Goal: Information Seeking & Learning: Check status

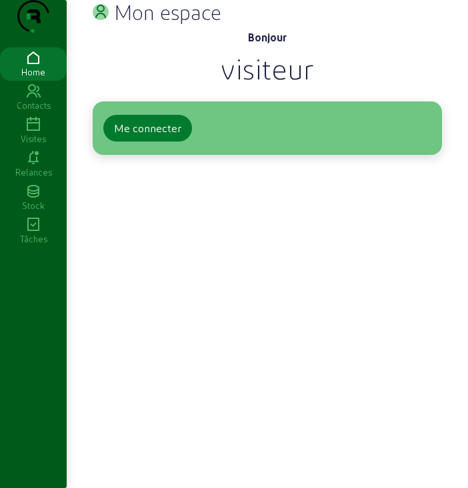
click at [142, 136] on div "Me connecter" at bounding box center [147, 128] width 67 height 16
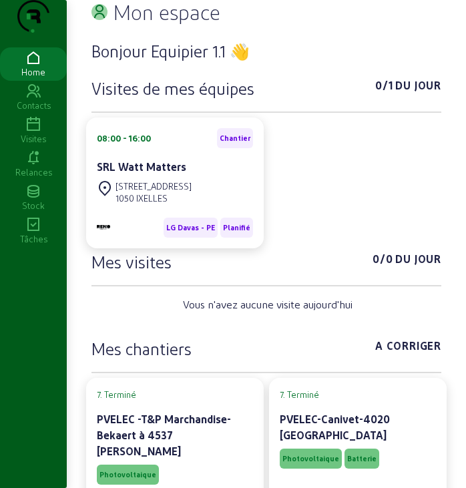
click at [36, 133] on icon at bounding box center [33, 125] width 67 height 16
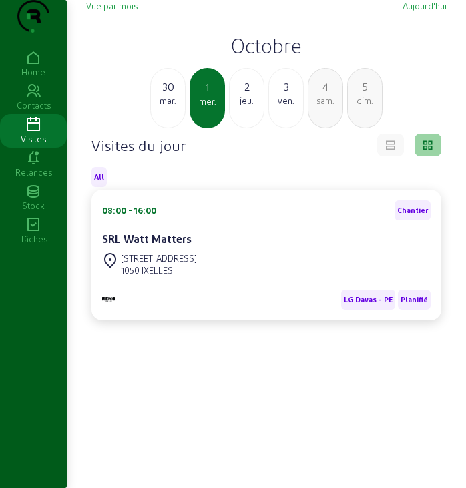
click at [257, 57] on h2 "Octobre" at bounding box center [266, 45] width 360 height 24
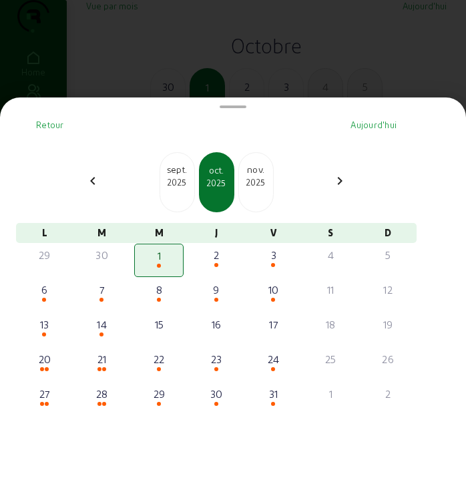
click at [259, 188] on div "2025" at bounding box center [256, 182] width 34 height 12
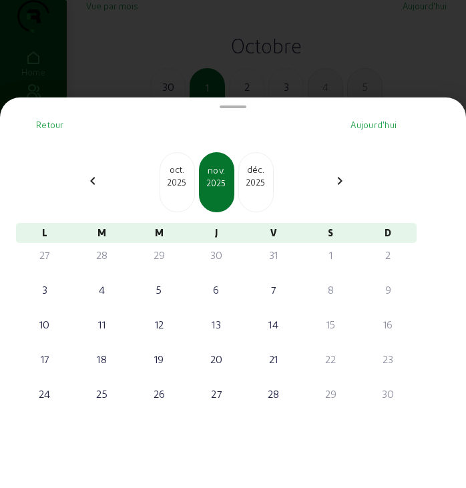
click at [259, 188] on div "2025" at bounding box center [256, 182] width 34 height 12
click at [265, 188] on div "2026" at bounding box center [256, 182] width 34 height 12
click at [190, 183] on div "2025" at bounding box center [177, 182] width 34 height 12
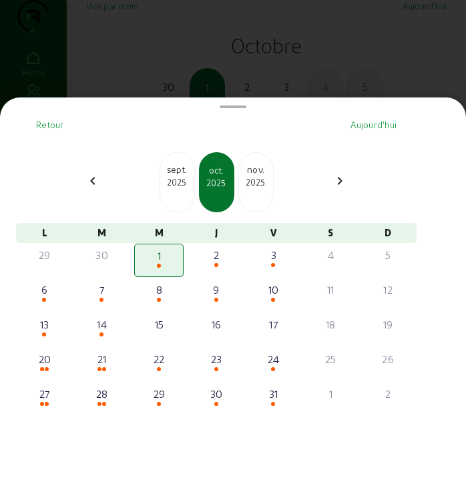
click at [190, 183] on div "2025" at bounding box center [177, 182] width 34 height 12
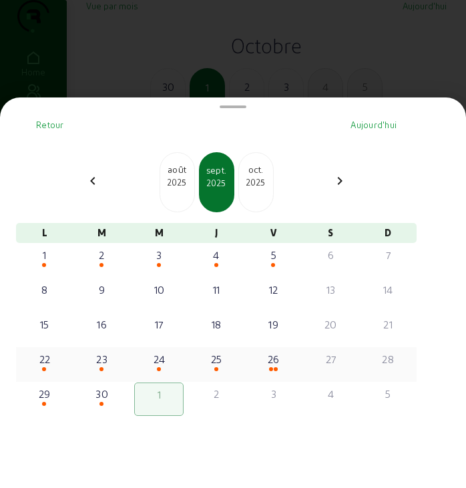
click at [270, 367] on div "26" at bounding box center [273, 359] width 47 height 16
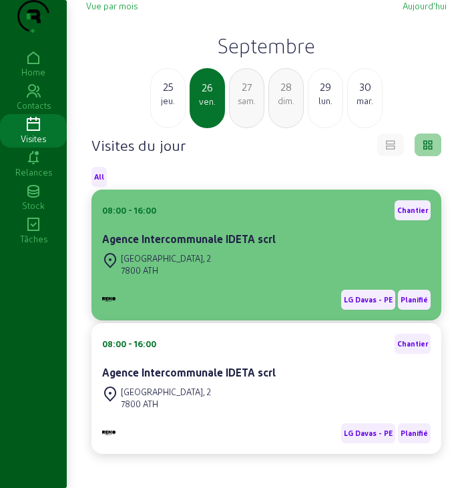
click at [289, 310] on div "LG Davas - PE Planifié" at bounding box center [266, 294] width 328 height 31
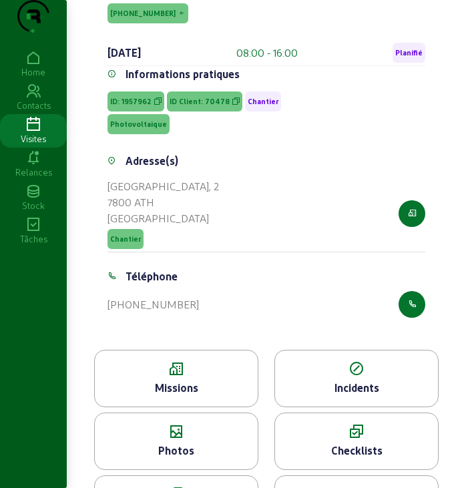
scroll to position [237, 0]
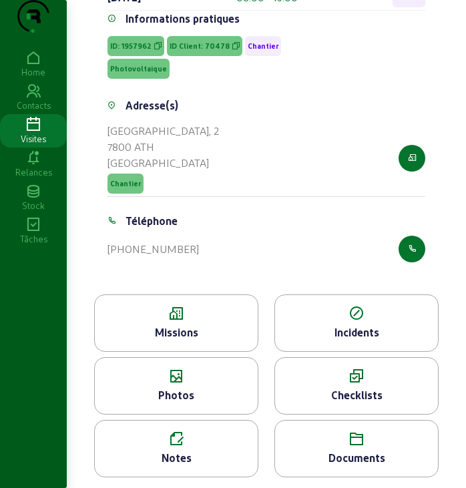
click at [174, 324] on div "Missions" at bounding box center [176, 332] width 163 height 16
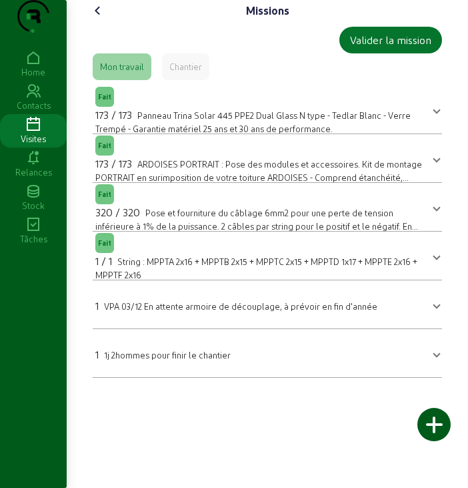
click at [434, 362] on span "1 1j 2hommes pour finir le chantier" at bounding box center [264, 353] width 339 height 19
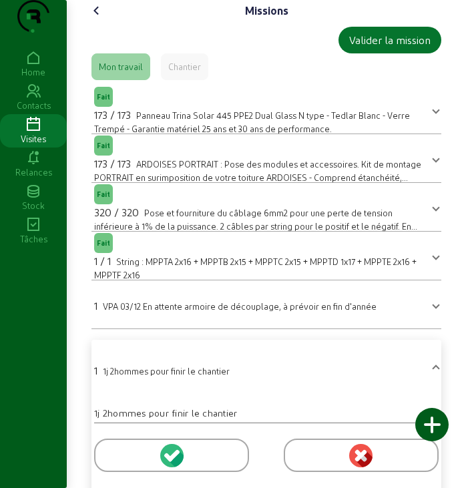
click at [95, 19] on icon at bounding box center [97, 11] width 16 height 16
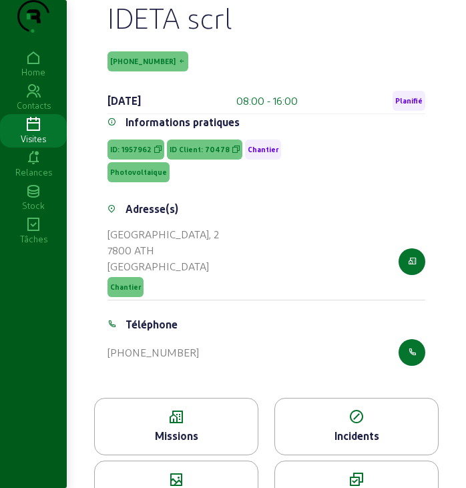
scroll to position [237, 0]
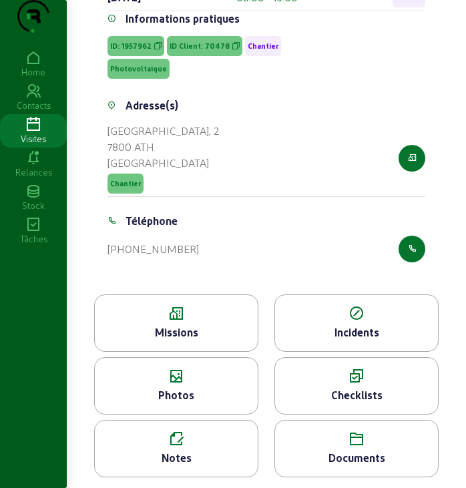
click at [171, 388] on div "Photos" at bounding box center [176, 395] width 163 height 16
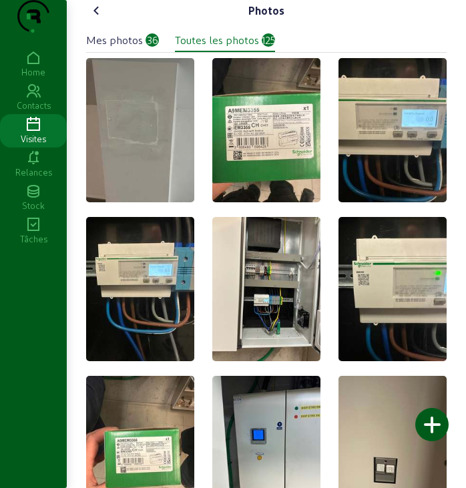
click at [127, 48] on div "Mes photos" at bounding box center [114, 40] width 57 height 16
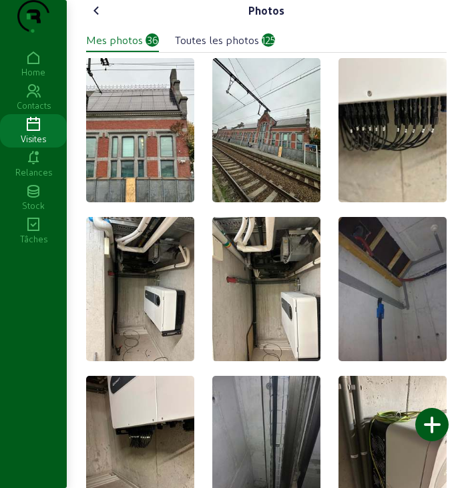
click at [36, 66] on icon at bounding box center [33, 58] width 67 height 16
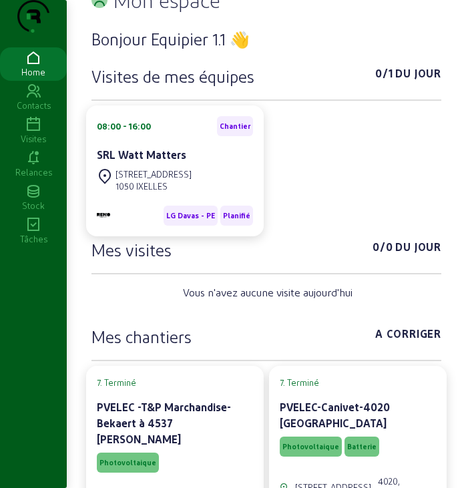
scroll to position [89, 0]
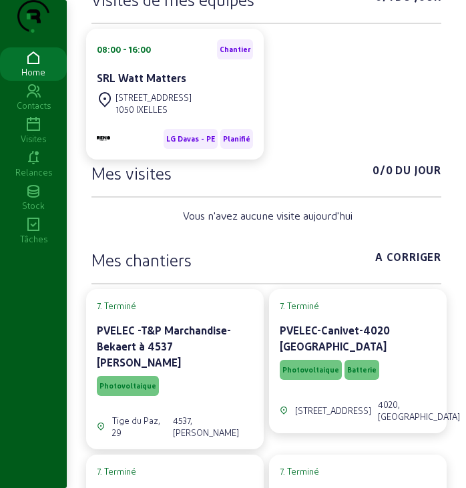
click at [35, 133] on icon at bounding box center [33, 125] width 67 height 16
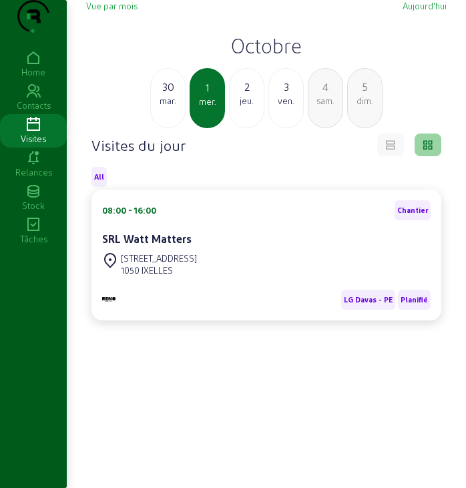
click at [276, 84] on div "Vue par mois [DATE] [DATE] [DATE] mer. 2 jeu. 3 ven. 4 sam. 5 dim." at bounding box center [266, 64] width 360 height 128
click at [276, 57] on h2 "Octobre" at bounding box center [266, 45] width 360 height 24
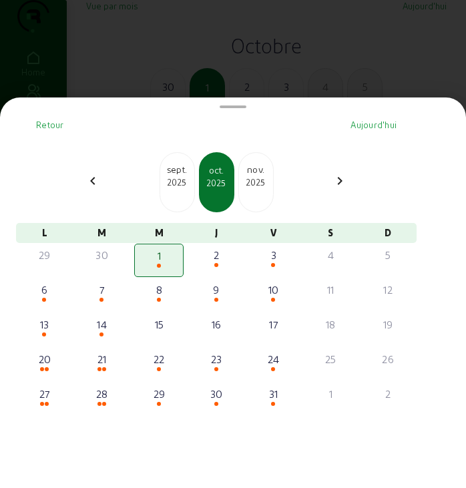
click at [185, 186] on div "2025" at bounding box center [177, 182] width 34 height 12
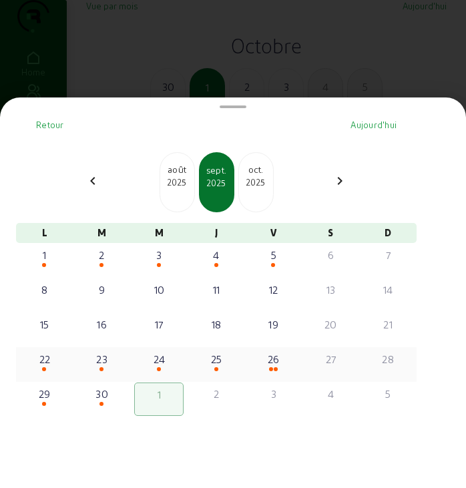
click at [274, 367] on div "26" at bounding box center [273, 359] width 47 height 16
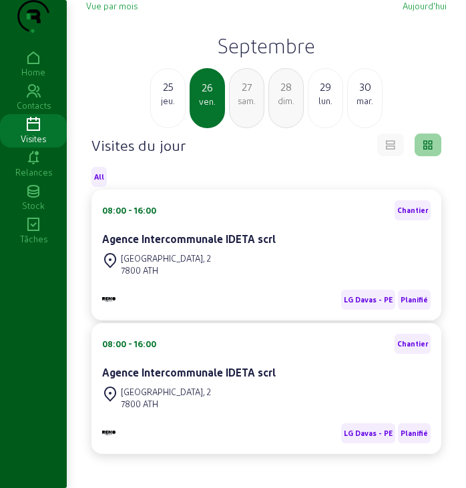
click at [268, 378] on cam-card-title "Agence Intercommunale IDETA scrl" at bounding box center [189, 372] width 174 height 13
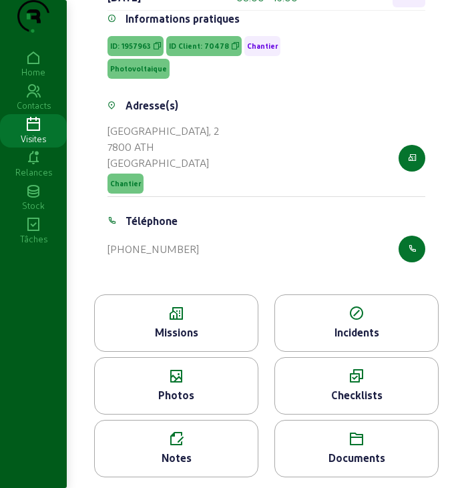
scroll to position [237, 0]
click at [212, 394] on div "Photos" at bounding box center [176, 395] width 163 height 16
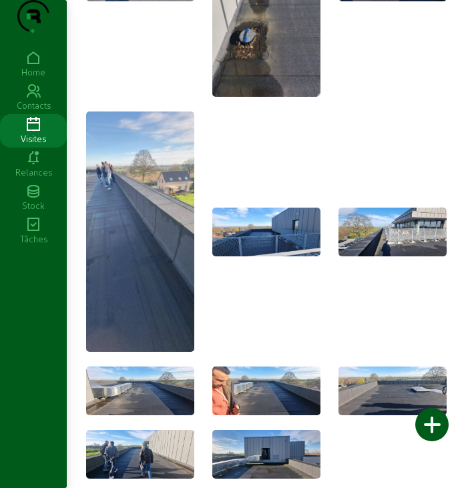
scroll to position [6748, 0]
click at [34, 133] on icon at bounding box center [33, 125] width 67 height 16
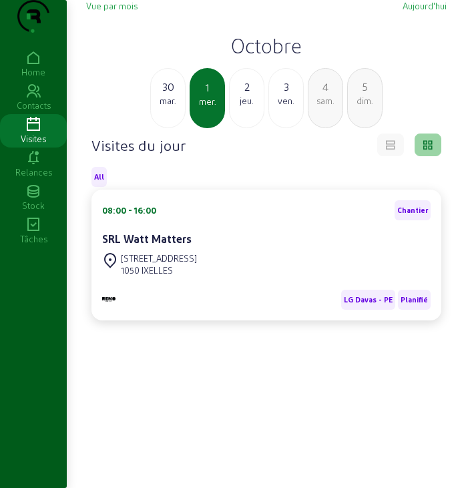
click at [266, 57] on h2 "Octobre" at bounding box center [266, 45] width 360 height 24
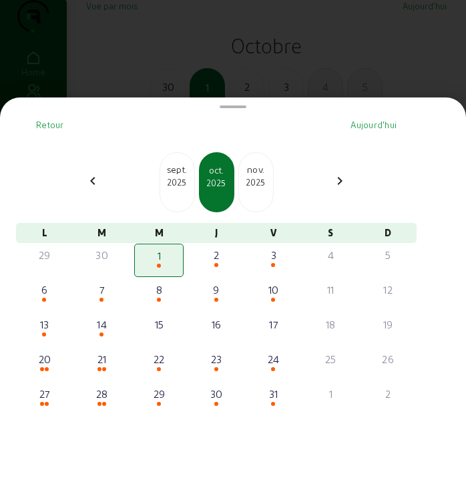
click at [184, 186] on div "2025" at bounding box center [177, 182] width 34 height 12
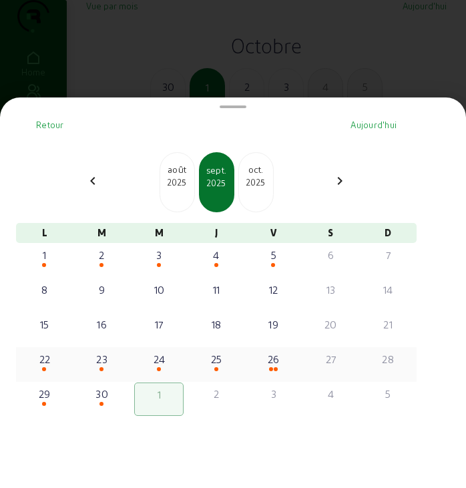
click at [275, 364] on div "26" at bounding box center [273, 359] width 47 height 16
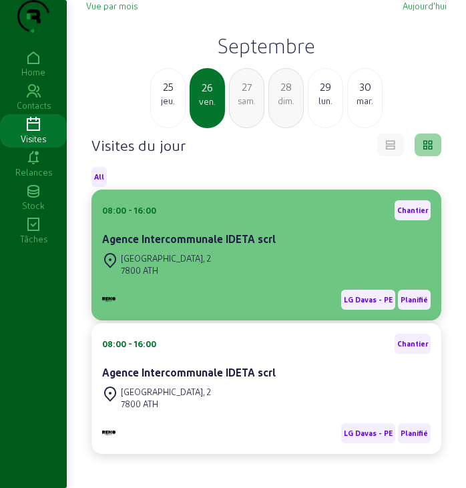
click at [219, 310] on div "LG Davas - PE Planifié" at bounding box center [266, 294] width 328 height 31
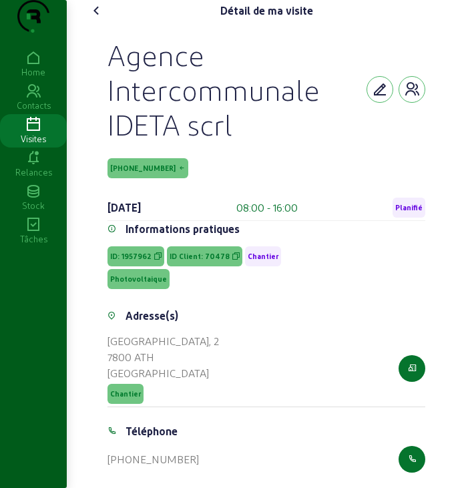
click at [97, 19] on icon at bounding box center [97, 11] width 16 height 16
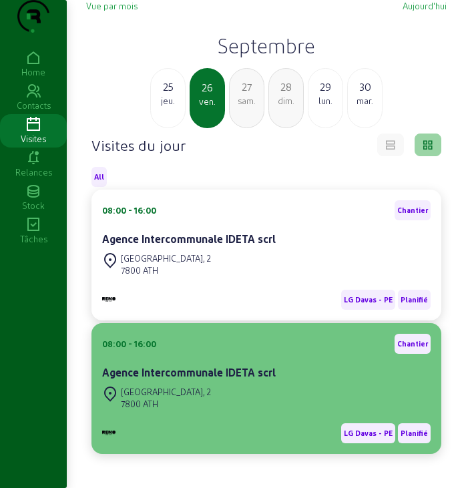
click at [264, 412] on div "[STREET_ADDRESS]" at bounding box center [266, 397] width 328 height 29
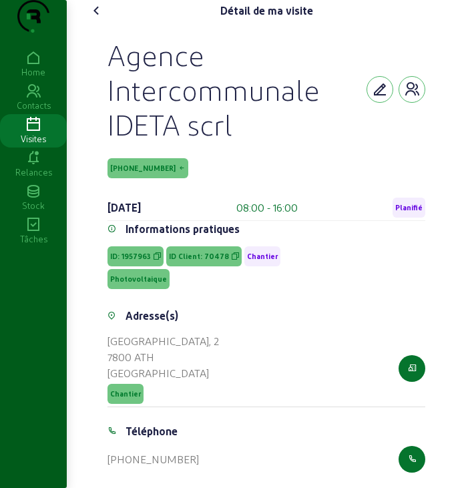
click at [99, 19] on icon at bounding box center [97, 11] width 16 height 16
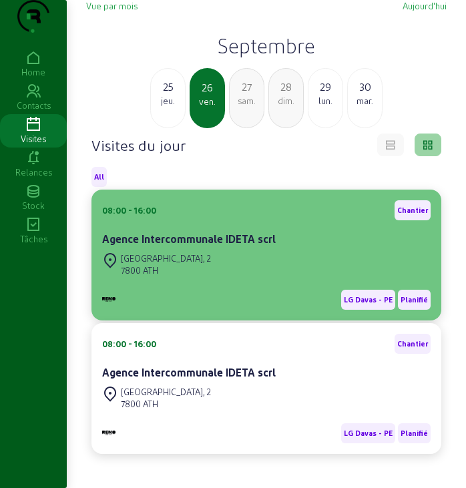
click at [139, 250] on div "Agence Intercommunale IDETA scrl" at bounding box center [266, 240] width 328 height 19
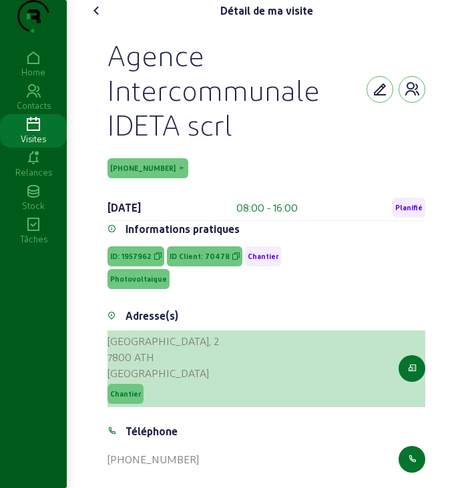
drag, startPoint x: 109, startPoint y: 369, endPoint x: 177, endPoint y: 380, distance: 68.9
click at [177, 380] on cam-list-title "[STREET_ADDRESS]" at bounding box center [162, 357] width 111 height 48
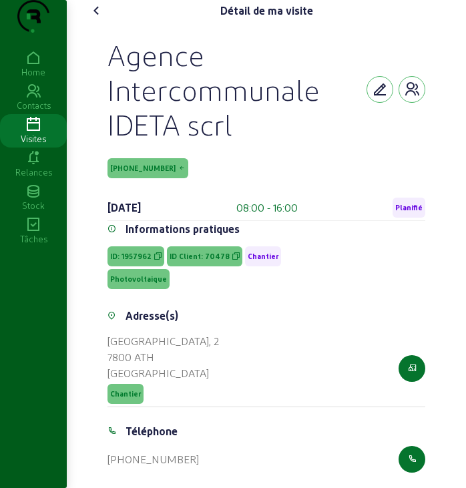
drag, startPoint x: 112, startPoint y: 74, endPoint x: 234, endPoint y: 162, distance: 150.2
click at [234, 141] on div "Agence Intercommunale IDETA scrl" at bounding box center [236, 89] width 259 height 104
click at [99, 19] on icon at bounding box center [97, 11] width 16 height 16
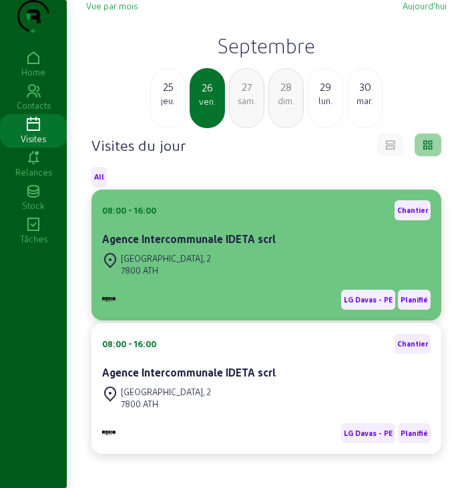
click at [204, 245] on cam-card-title "Agence Intercommunale IDETA scrl" at bounding box center [189, 238] width 174 height 13
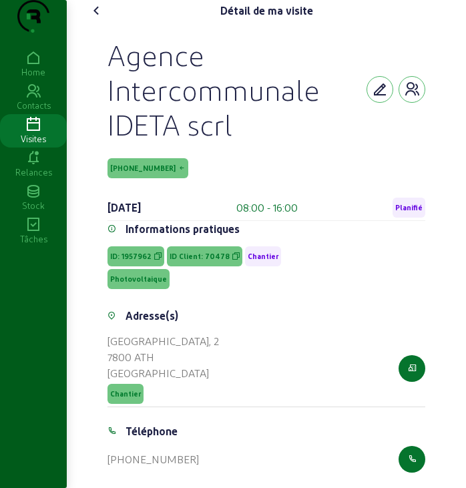
drag, startPoint x: 139, startPoint y: 191, endPoint x: 89, endPoint y: 198, distance: 50.5
click at [89, 198] on div "Agence Intercommunale IDETA scrl [PHONE_NUMBER] [DATE] 08:00 - 16:00 Planifié I…" at bounding box center [266, 262] width 360 height 483
click at [422, 141] on div at bounding box center [395, 89] width 59 height 104
click at [23, 133] on icon at bounding box center [33, 125] width 67 height 16
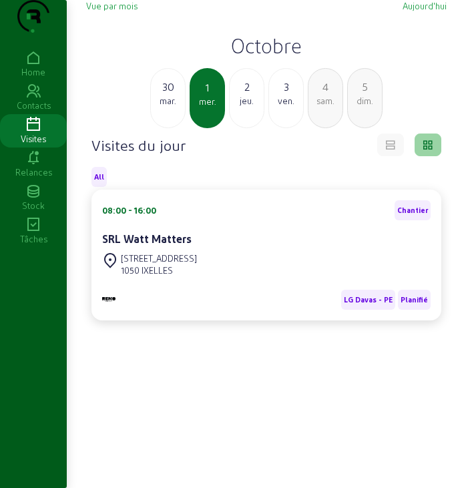
click at [172, 95] on div "30" at bounding box center [168, 87] width 34 height 16
click at [275, 57] on h2 "Septembre" at bounding box center [266, 45] width 360 height 24
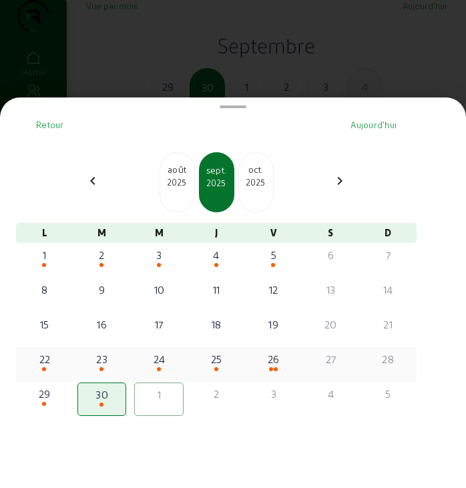
click at [220, 366] on div "25" at bounding box center [216, 359] width 47 height 16
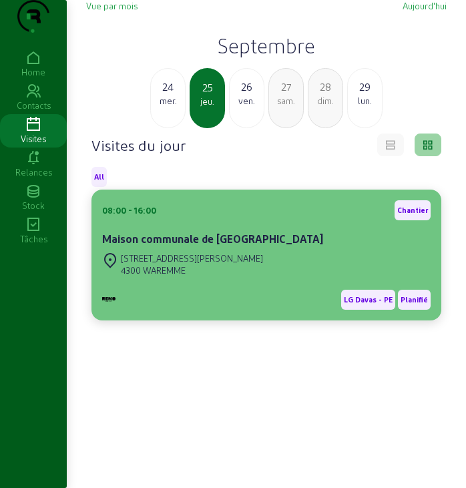
click at [200, 264] on div "[STREET_ADDRESS][PERSON_NAME]" at bounding box center [192, 258] width 142 height 12
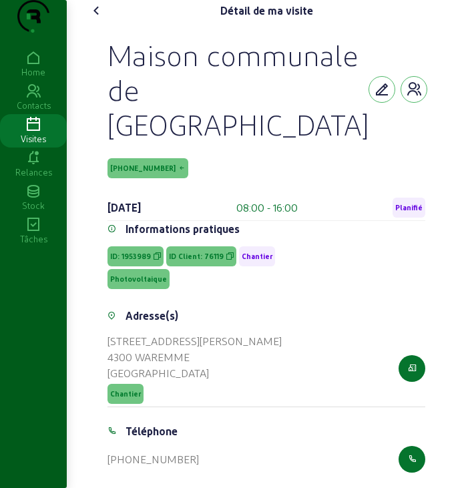
drag, startPoint x: 113, startPoint y: 81, endPoint x: 283, endPoint y: 120, distance: 173.9
click at [327, 131] on div "Maison communale de [GEOGRAPHIC_DATA]" at bounding box center [237, 89] width 261 height 104
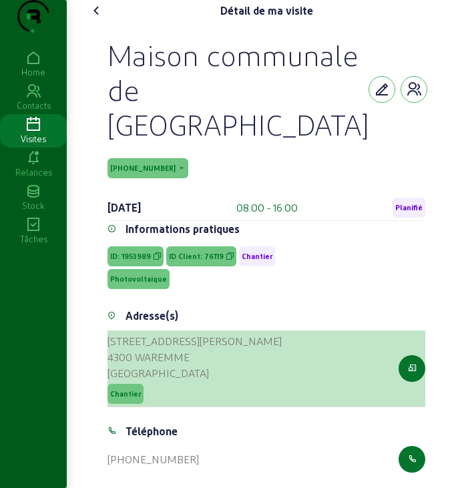
drag, startPoint x: 109, startPoint y: 330, endPoint x: 190, endPoint y: 352, distance: 82.9
click at [190, 352] on cam-list-title "[STREET_ADDRESS][PERSON_NAME]" at bounding box center [194, 357] width 174 height 48
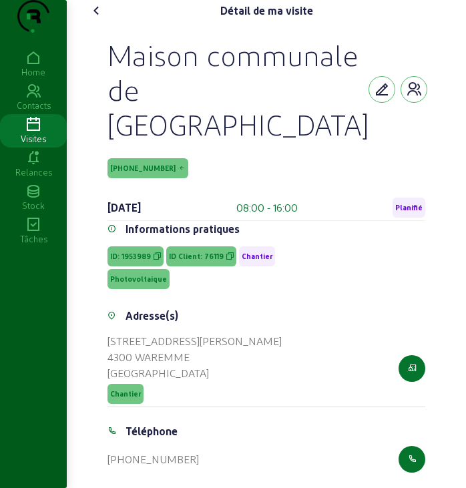
drag, startPoint x: 419, startPoint y: 260, endPoint x: 322, endPoint y: 240, distance: 99.5
click at [411, 266] on div "Photovoltaique" at bounding box center [266, 278] width 334 height 25
drag, startPoint x: 144, startPoint y: 162, endPoint x: 90, endPoint y: 163, distance: 54.1
click at [90, 163] on div "Maison communale de WAREMME [PHONE_NUMBER] [DATE] 08:00 - 16:00 Planifié Inform…" at bounding box center [266, 262] width 360 height 483
click at [127, 164] on span "[PHONE_NUMBER]" at bounding box center [142, 168] width 65 height 9
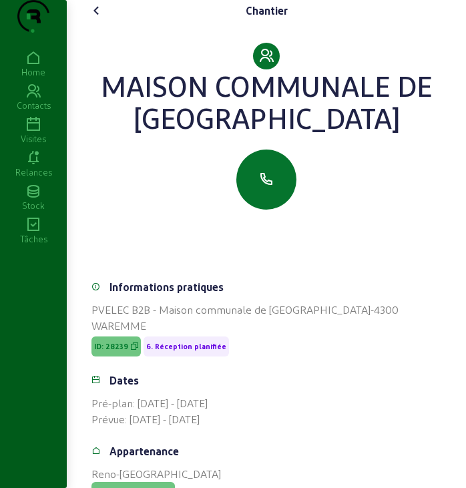
click at [92, 19] on icon at bounding box center [97, 11] width 16 height 16
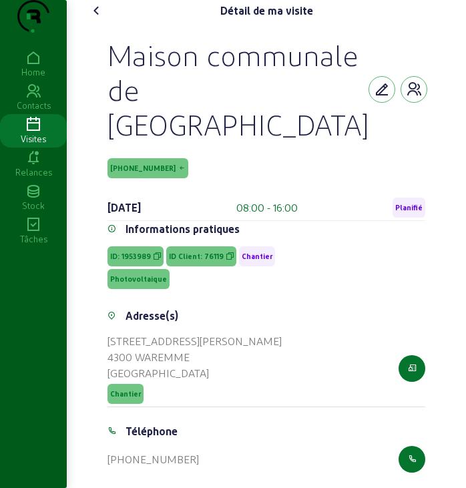
click at [432, 280] on div "Photovoltaique" at bounding box center [266, 278] width 334 height 25
click at [410, 158] on div "[PHONE_NUMBER]" at bounding box center [266, 168] width 318 height 20
click at [33, 133] on icon at bounding box center [33, 125] width 67 height 16
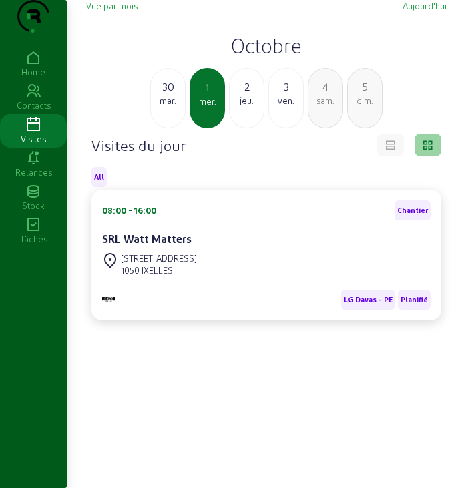
click at [300, 57] on h2 "Octobre" at bounding box center [266, 45] width 360 height 24
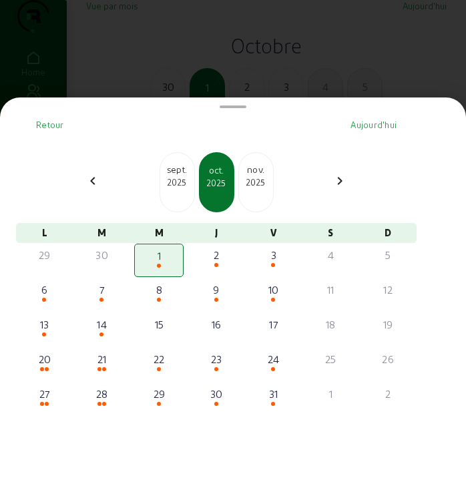
click at [262, 169] on div "nov." at bounding box center [256, 169] width 34 height 13
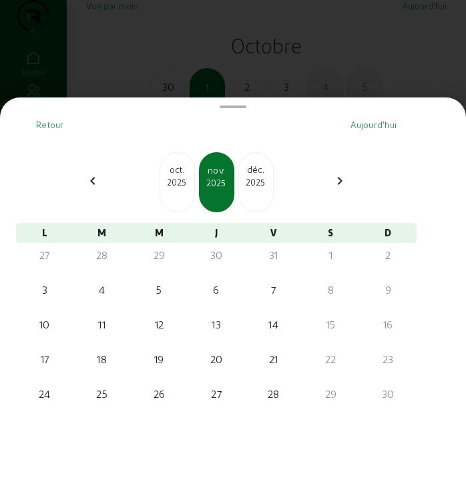
click at [186, 188] on div "2025" at bounding box center [177, 182] width 34 height 12
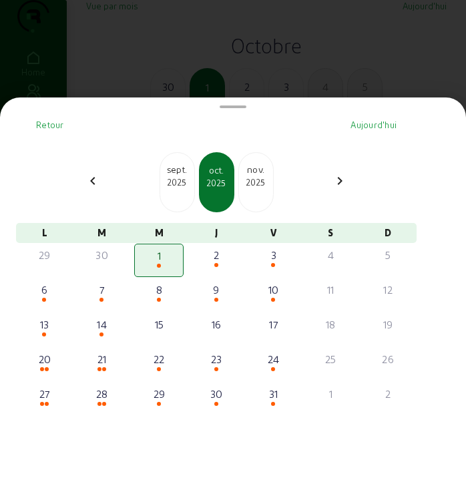
click at [186, 188] on div "2025" at bounding box center [177, 182] width 34 height 12
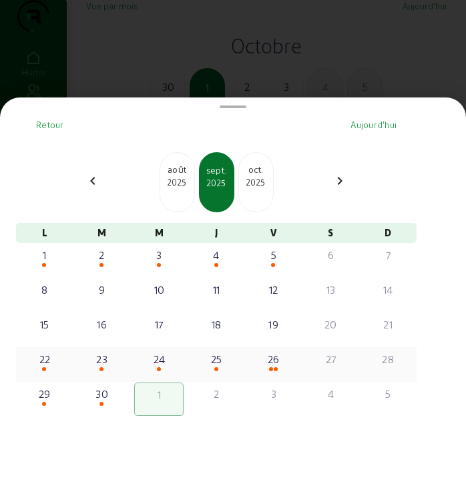
click at [282, 367] on div "26" at bounding box center [273, 359] width 47 height 16
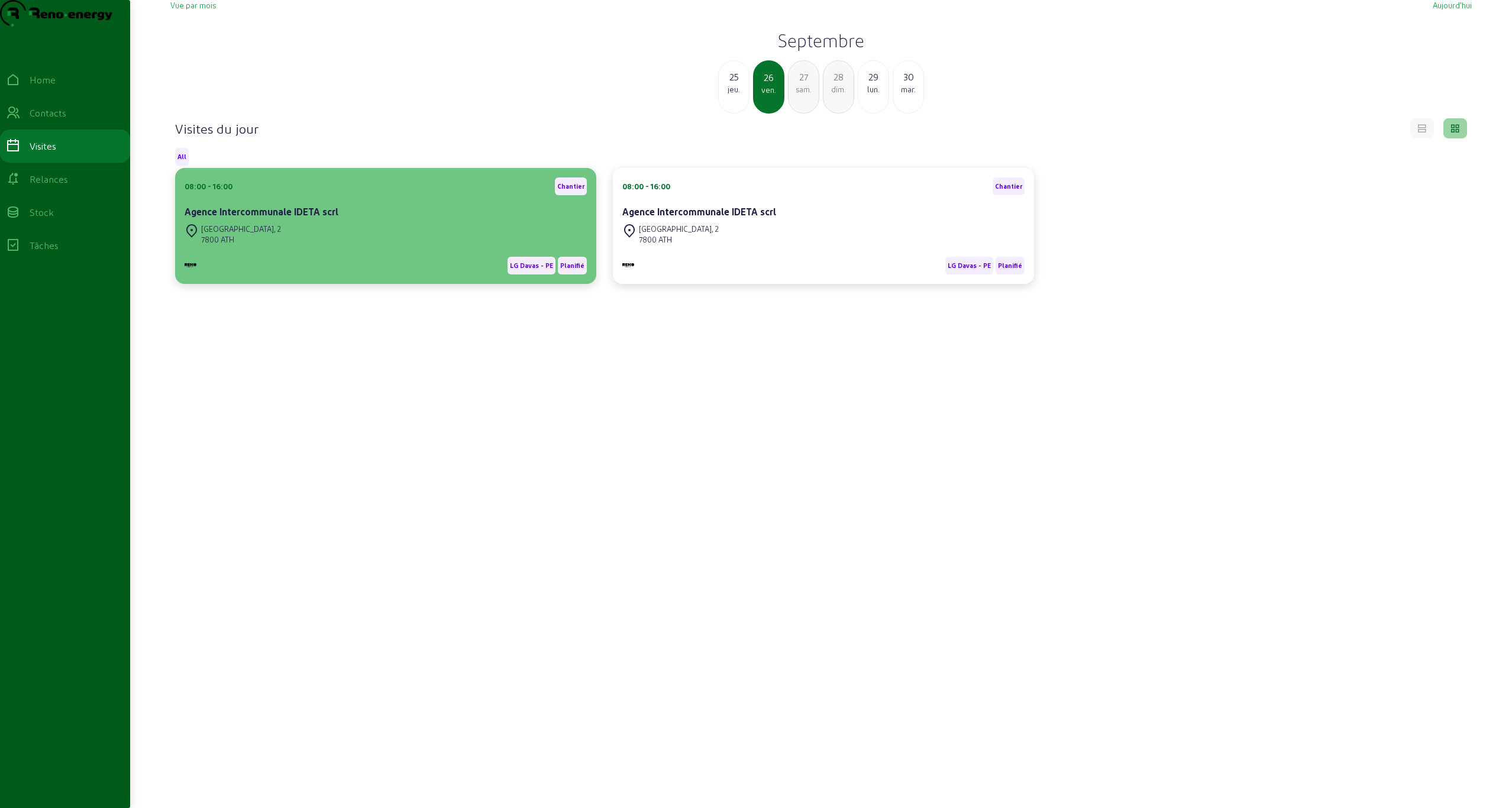
click at [415, 247] on div "[STREET_ADDRESS]" at bounding box center [386, 234] width 402 height 26
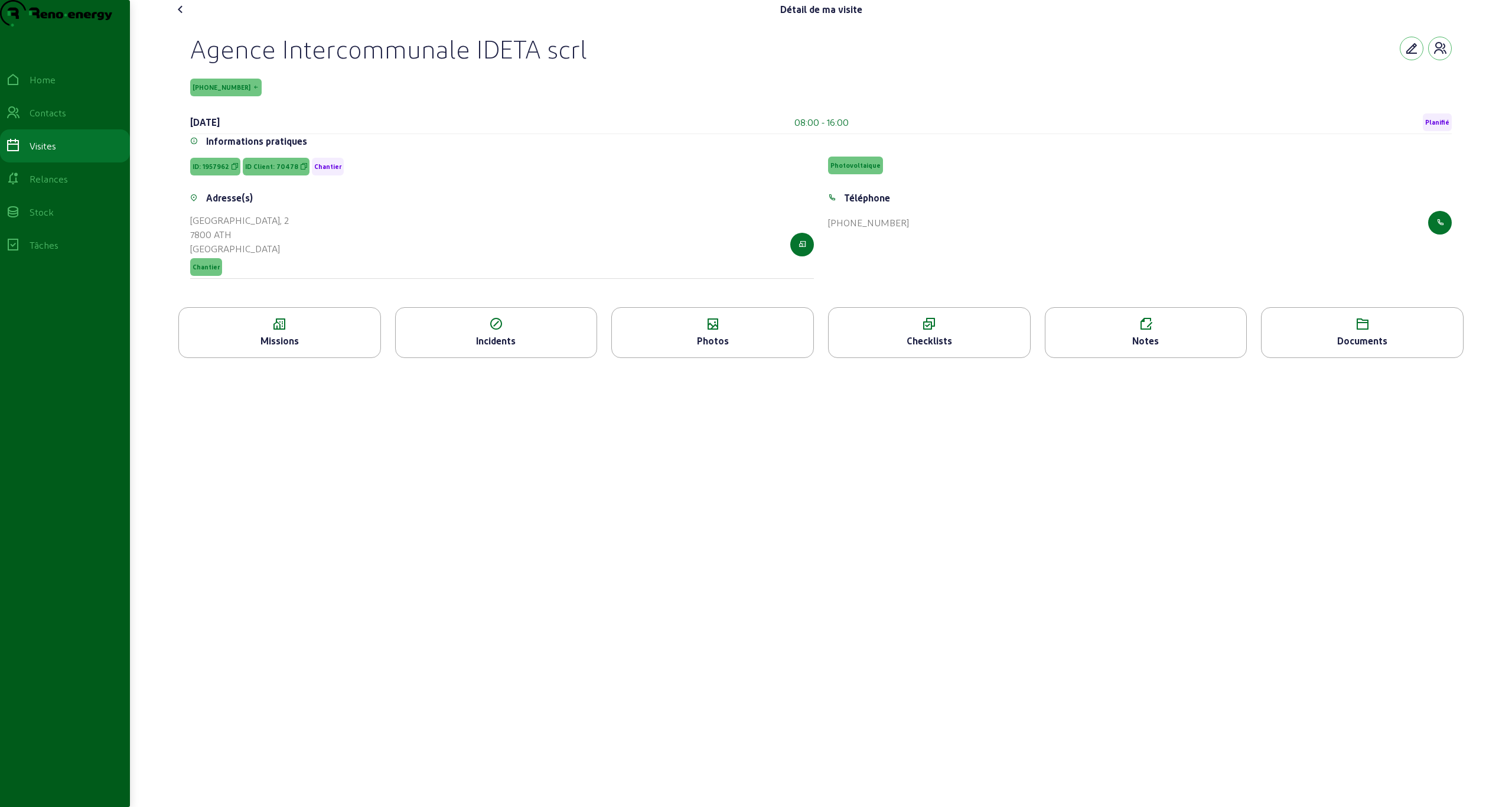
click at [414, 348] on div "Notes" at bounding box center [1146, 341] width 202 height 14
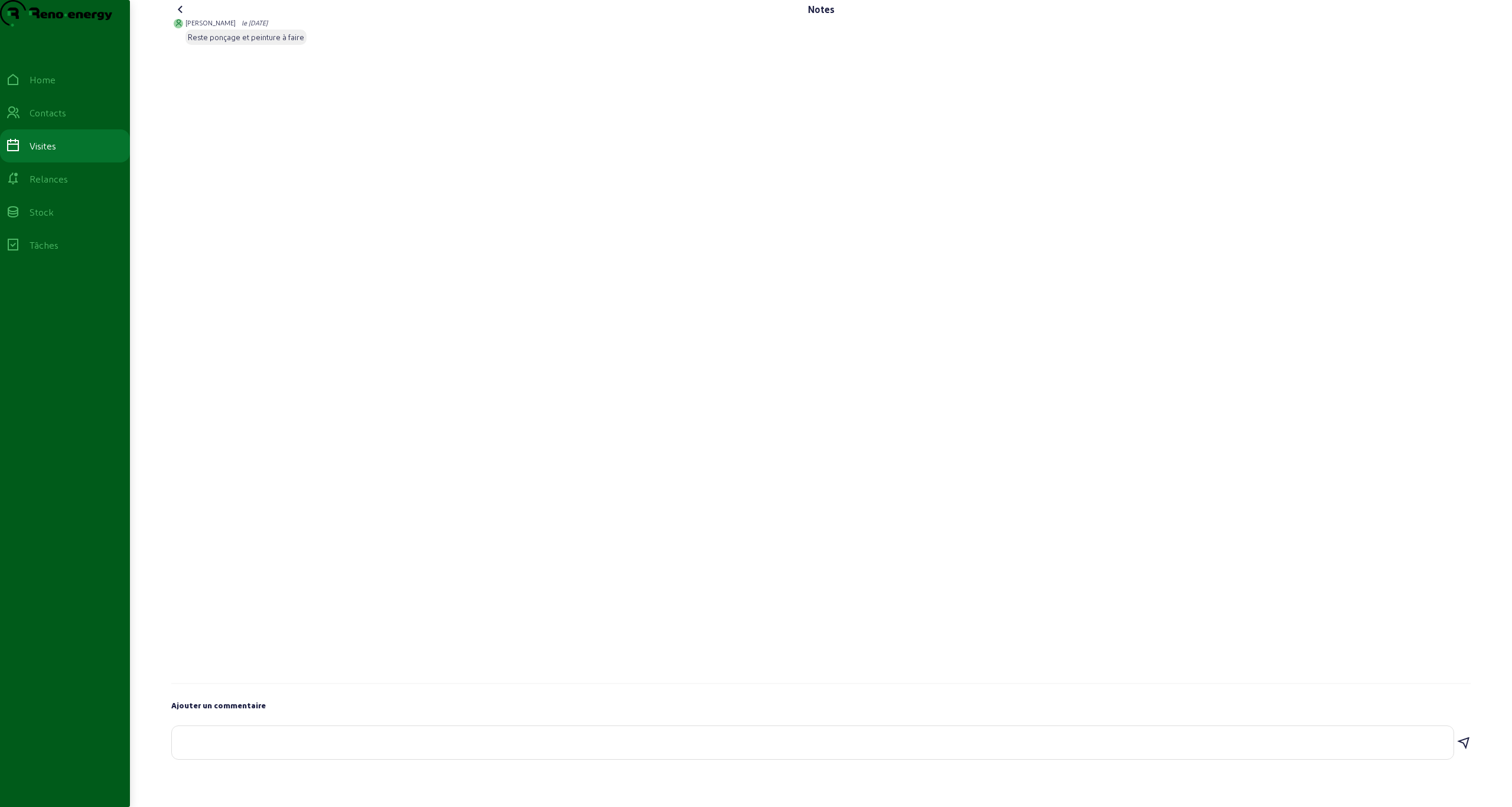
click at [181, 17] on icon at bounding box center [181, 10] width 14 height 14
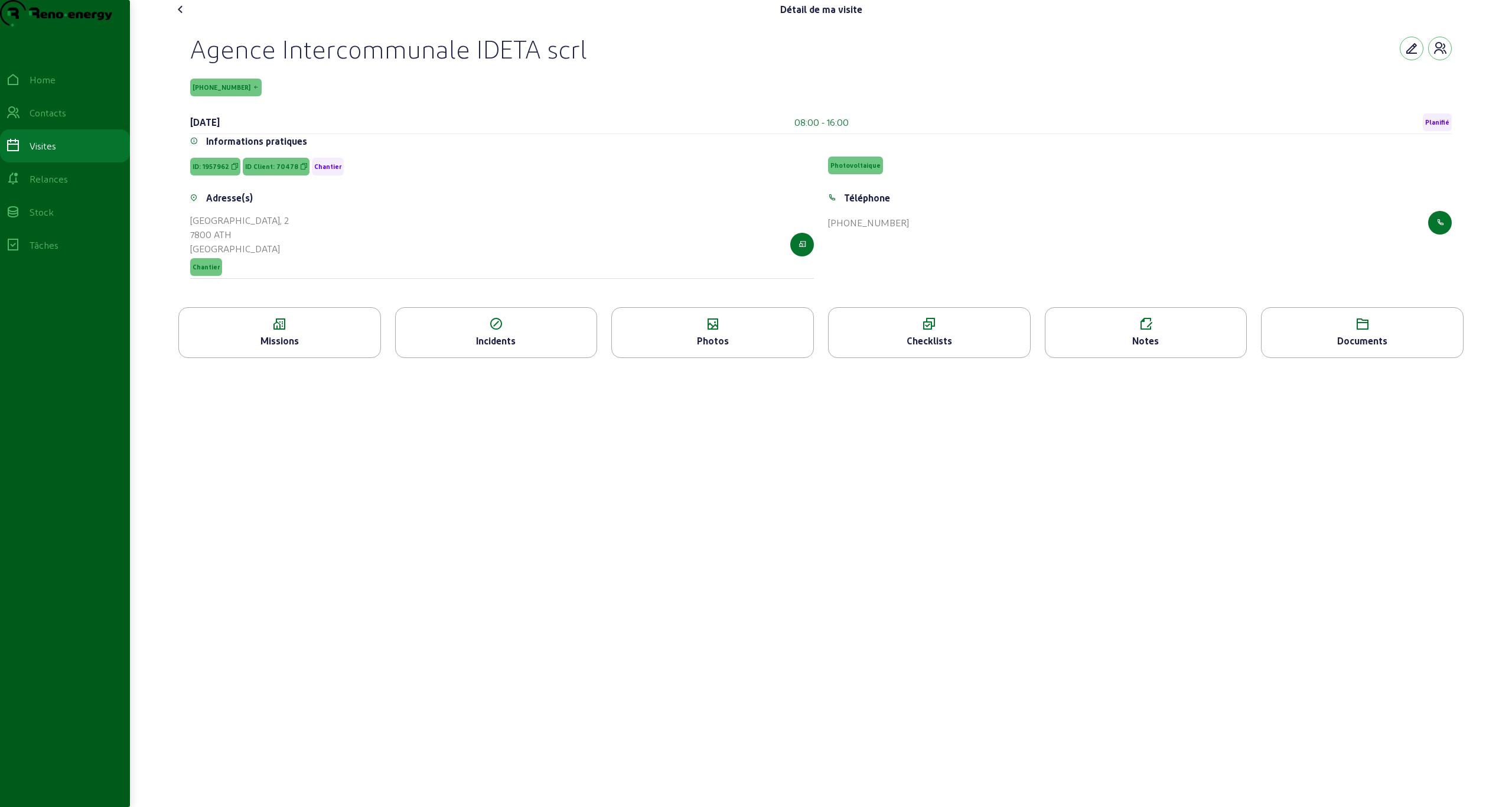
click at [414, 348] on div "Documents" at bounding box center [1363, 341] width 202 height 14
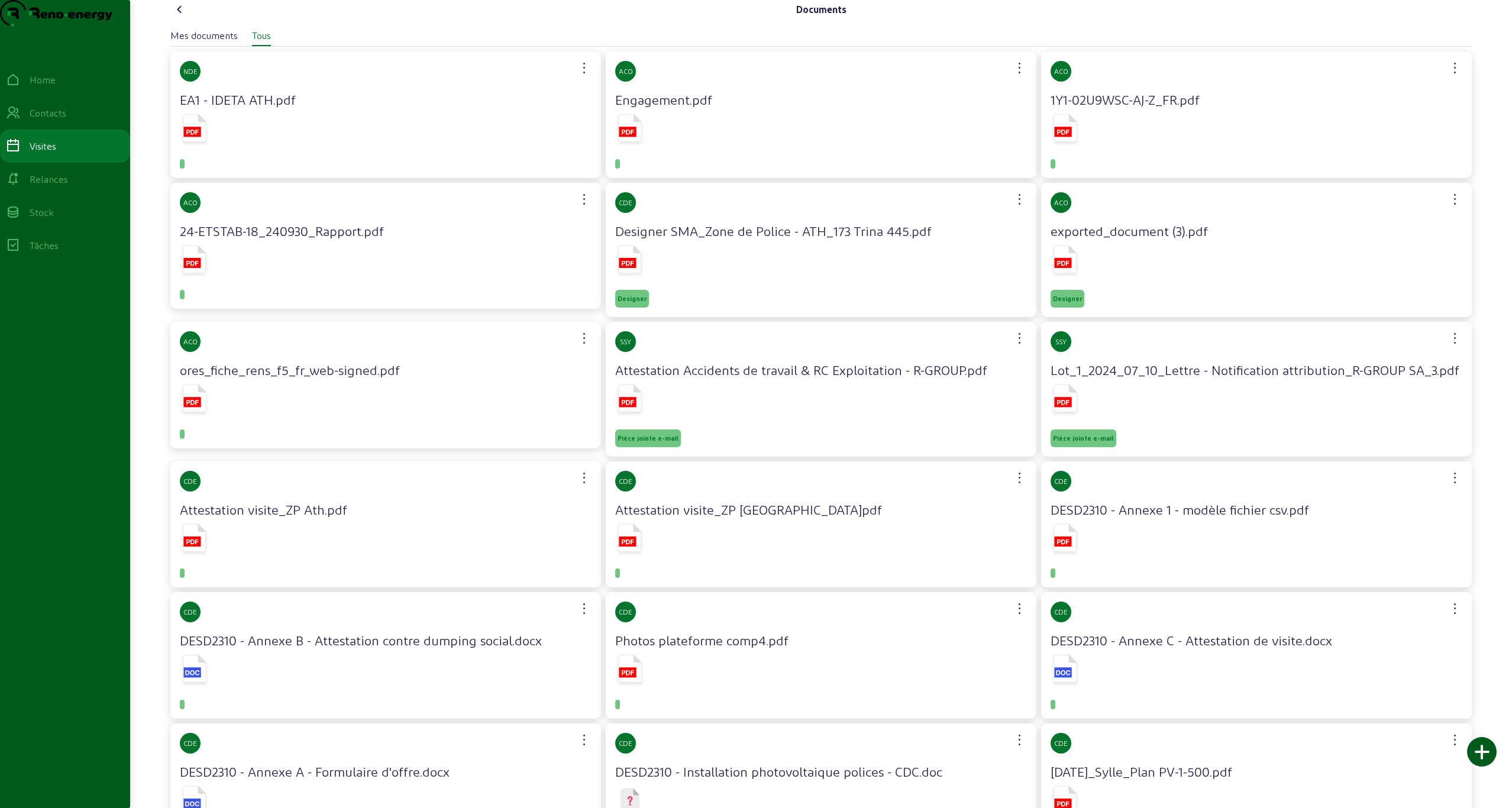
click at [179, 17] on icon at bounding box center [180, 10] width 14 height 14
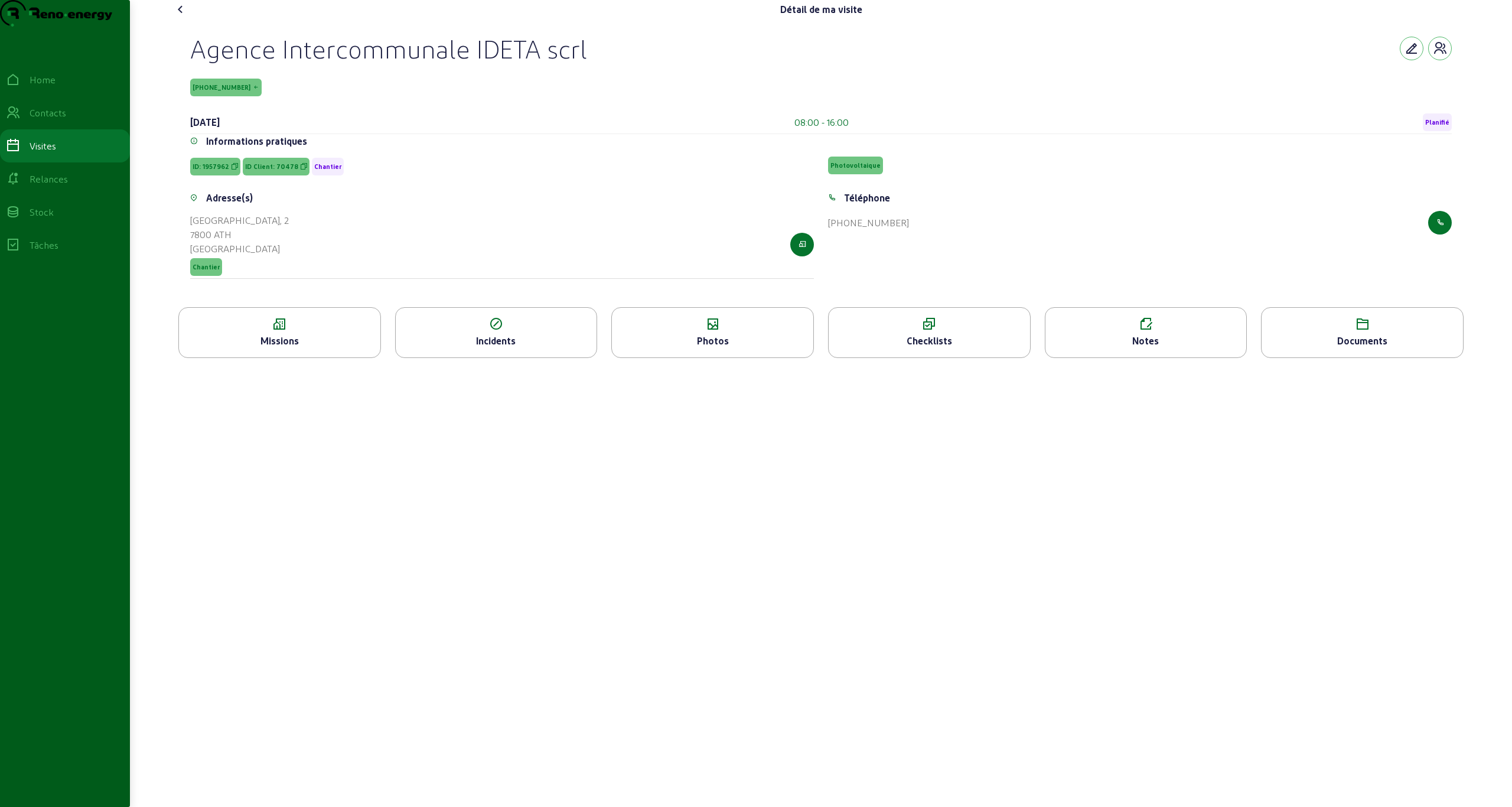
click at [282, 348] on div "Missions" at bounding box center [280, 341] width 202 height 14
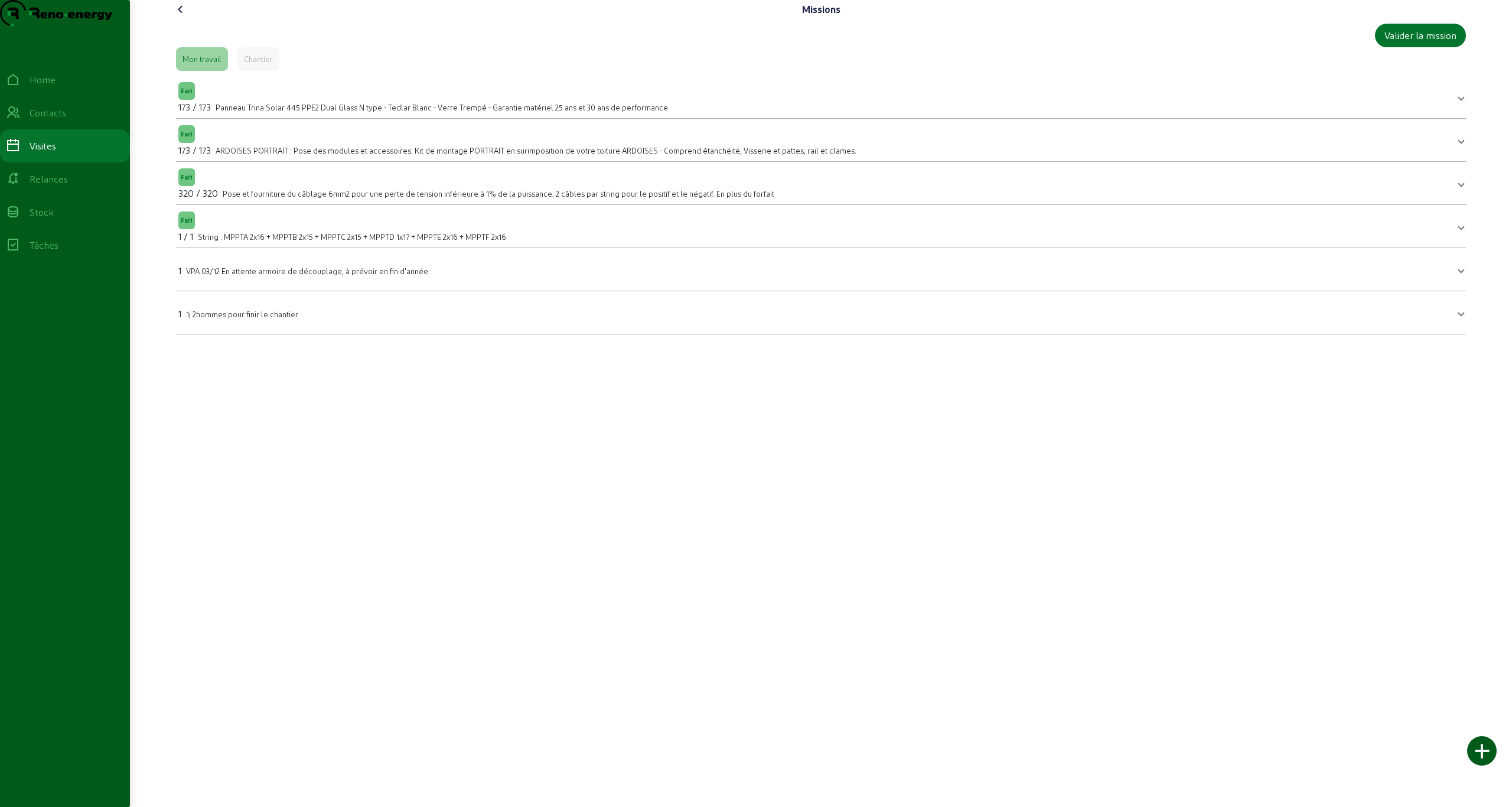
click at [179, 17] on icon at bounding box center [181, 10] width 14 height 14
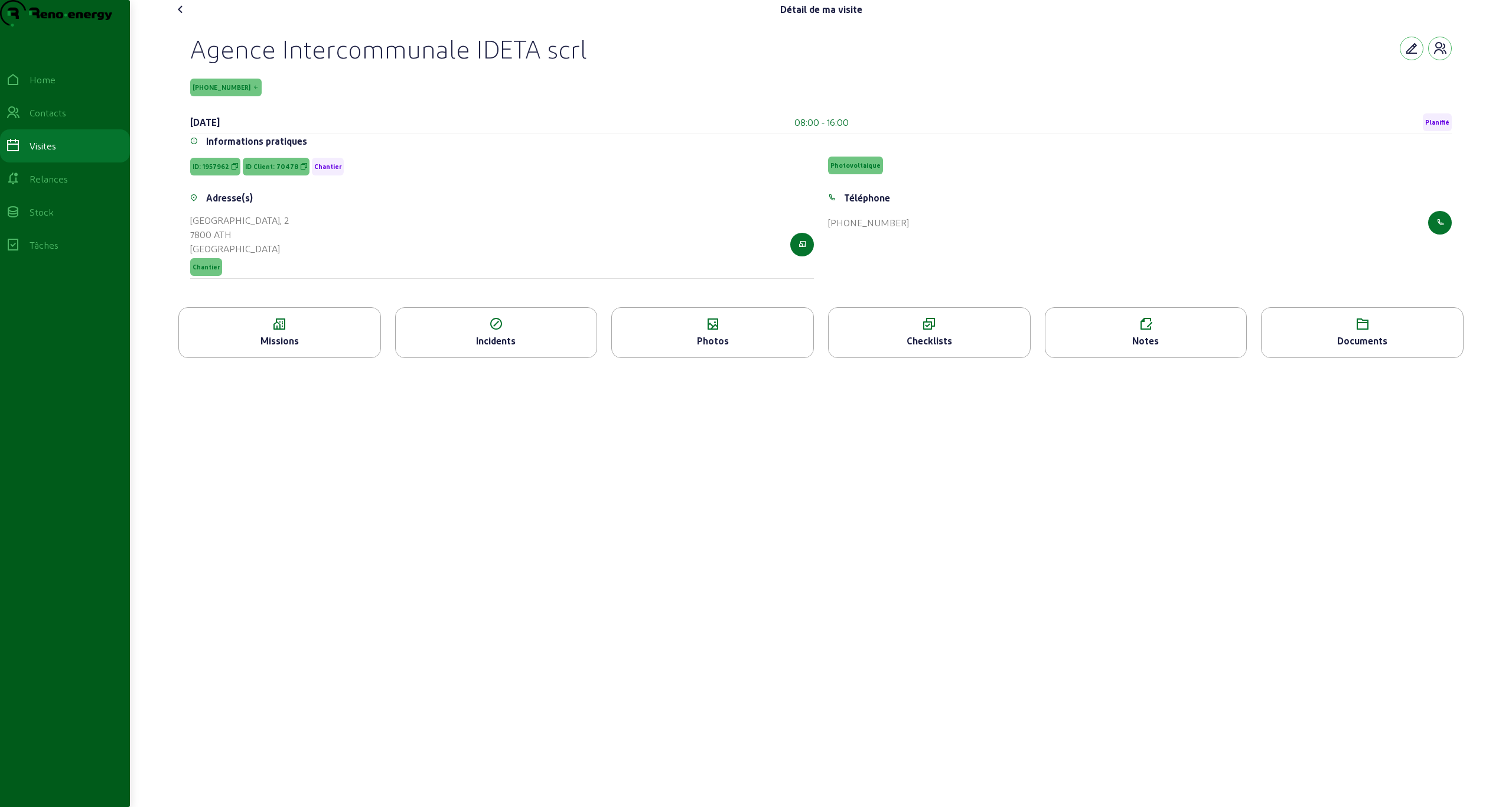
click at [182, 17] on icon at bounding box center [181, 10] width 14 height 14
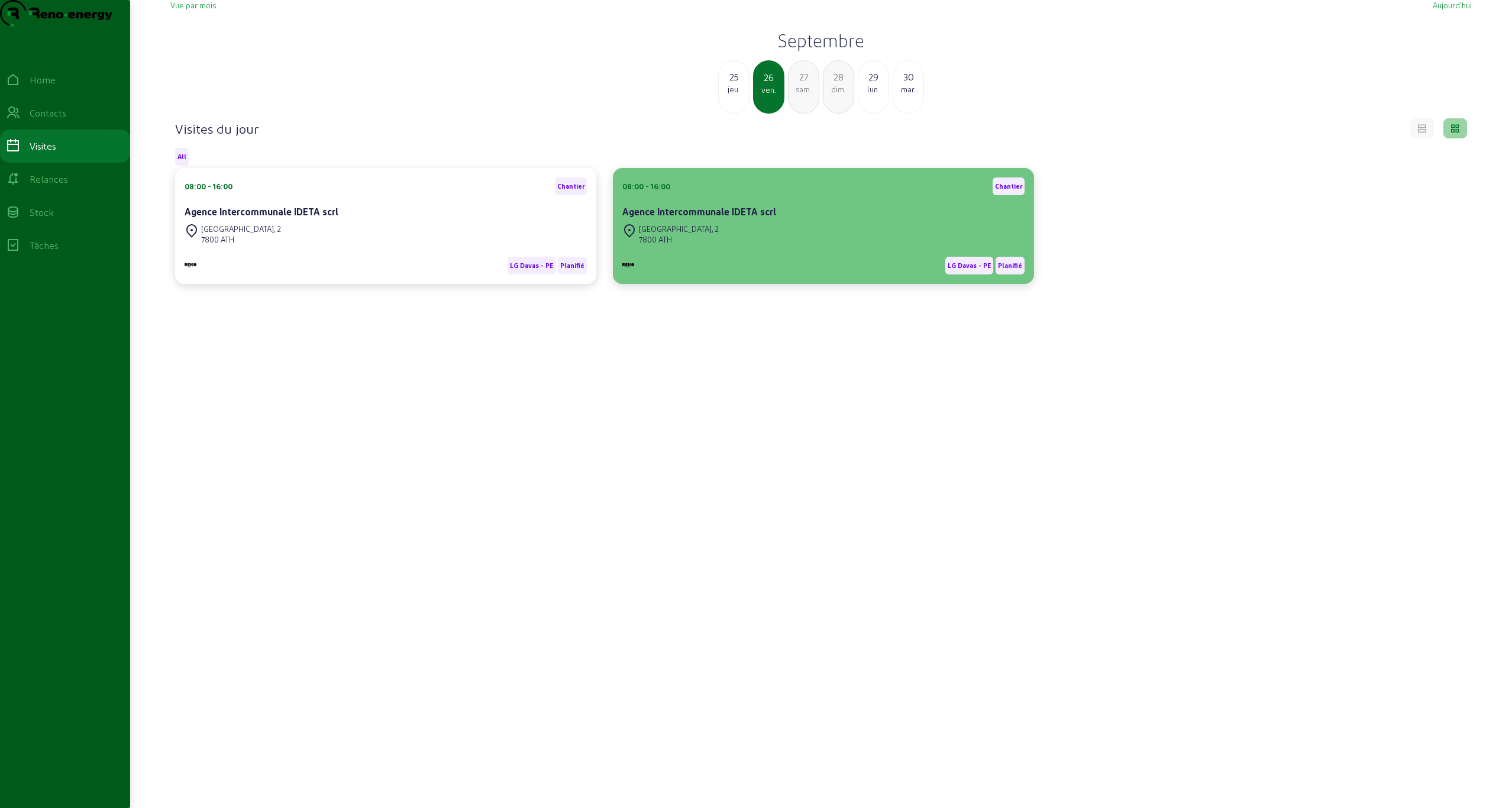
click at [415, 219] on div "Agence Intercommunale IDETA scrl" at bounding box center [823, 212] width 402 height 14
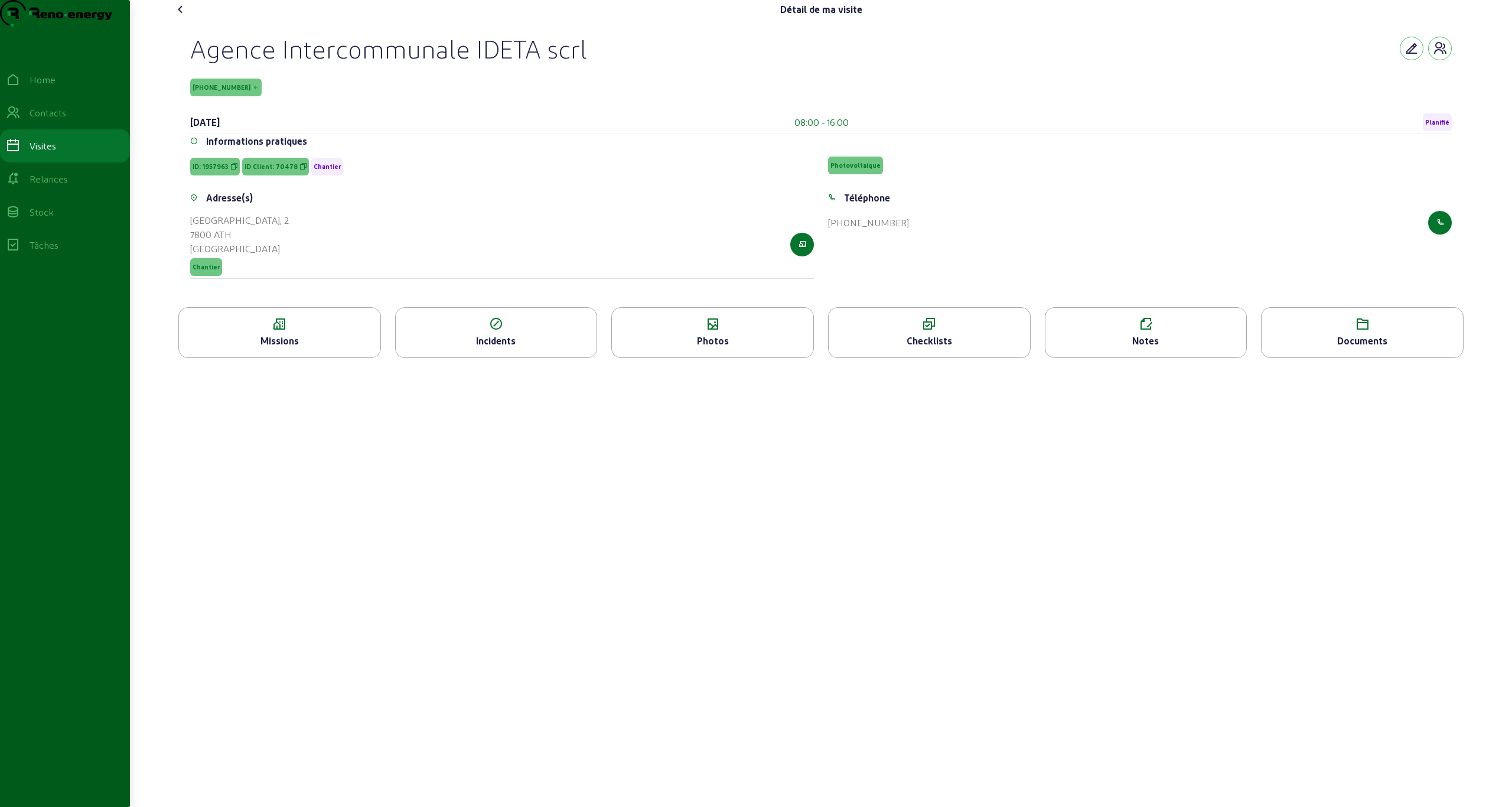
click at [348, 331] on icon at bounding box center [280, 324] width 202 height 14
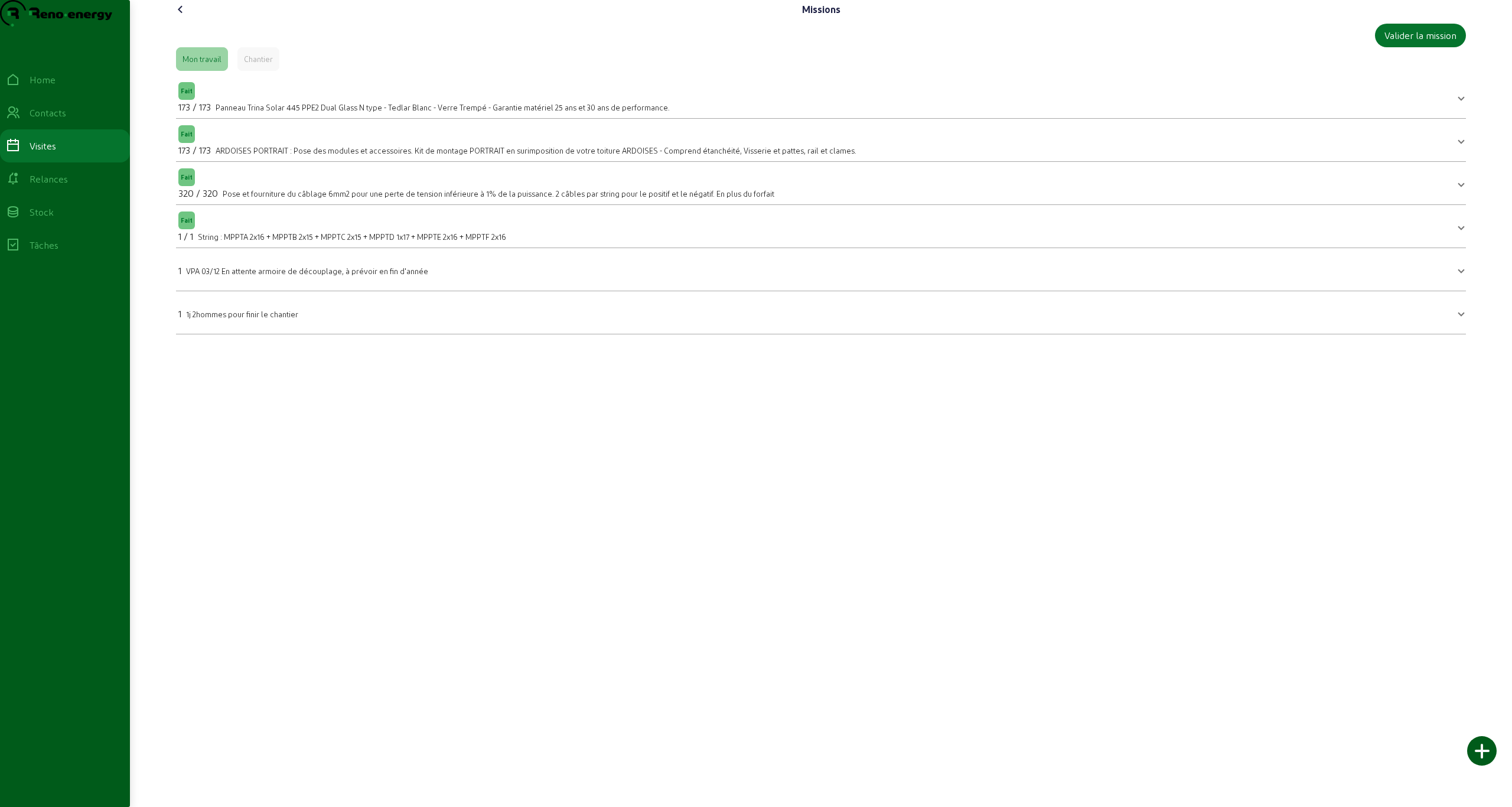
click at [179, 17] on icon at bounding box center [181, 10] width 14 height 14
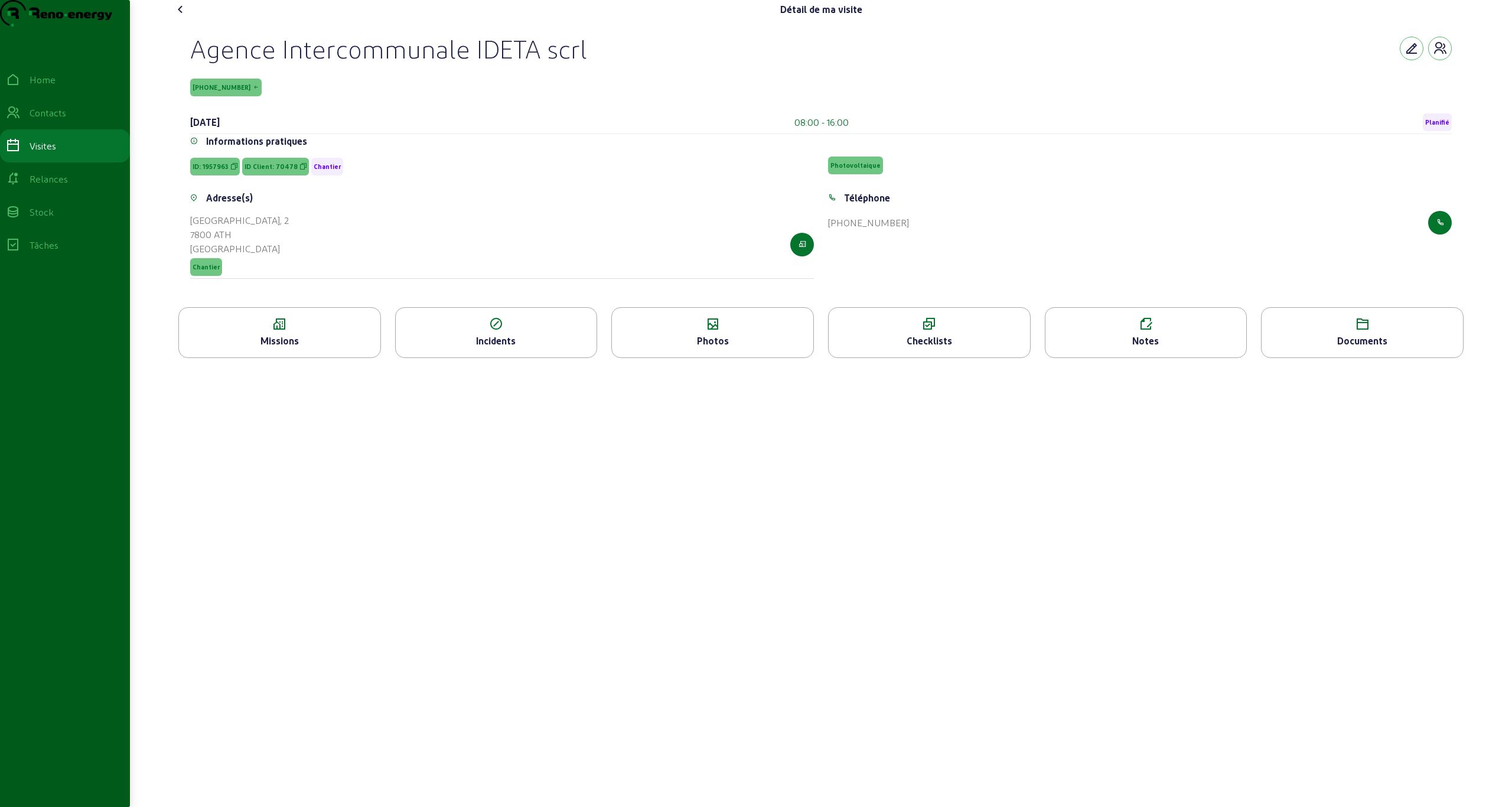
click at [414, 340] on div "Photos" at bounding box center [713, 332] width 203 height 50
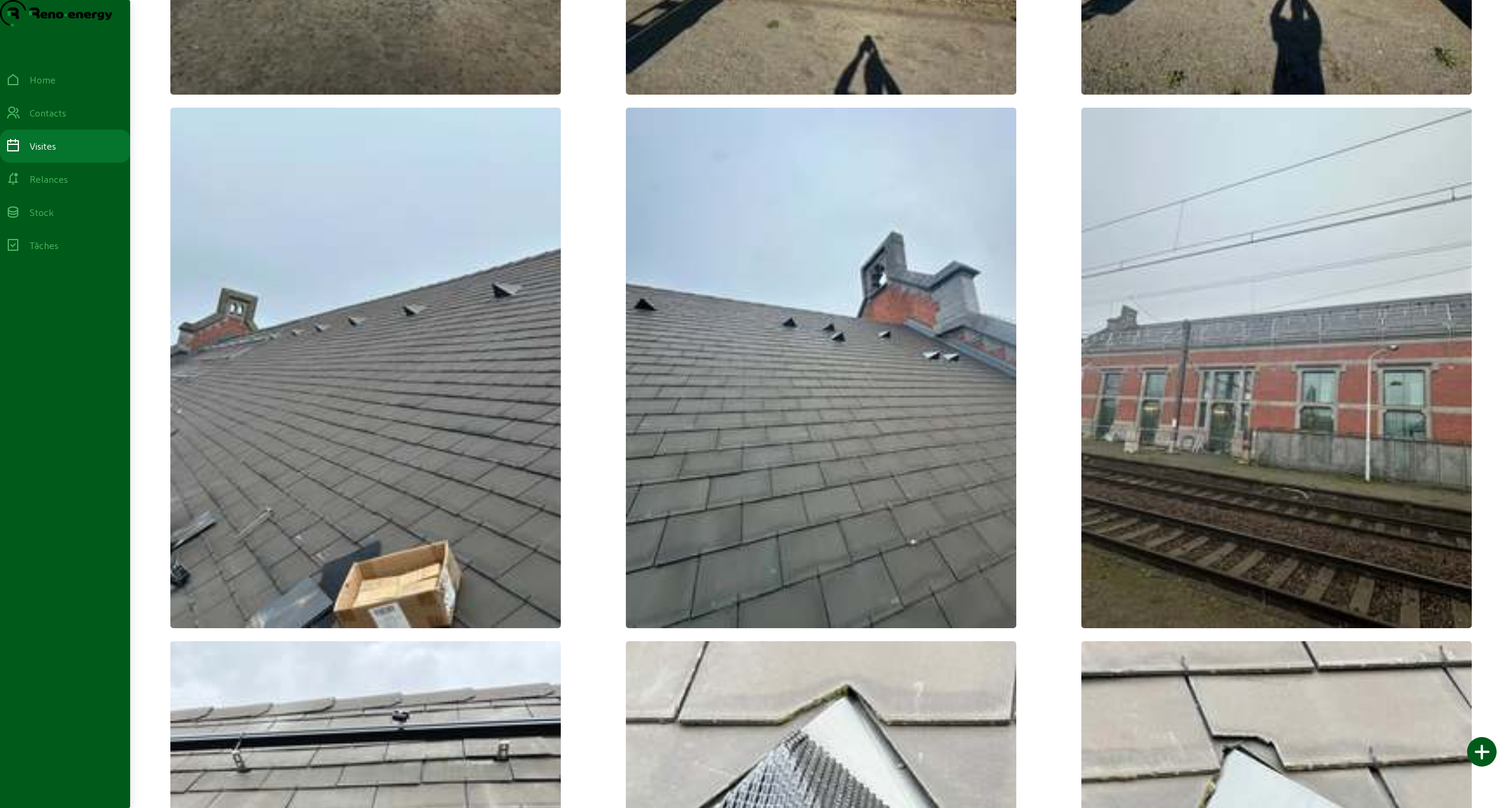
scroll to position [6859, 0]
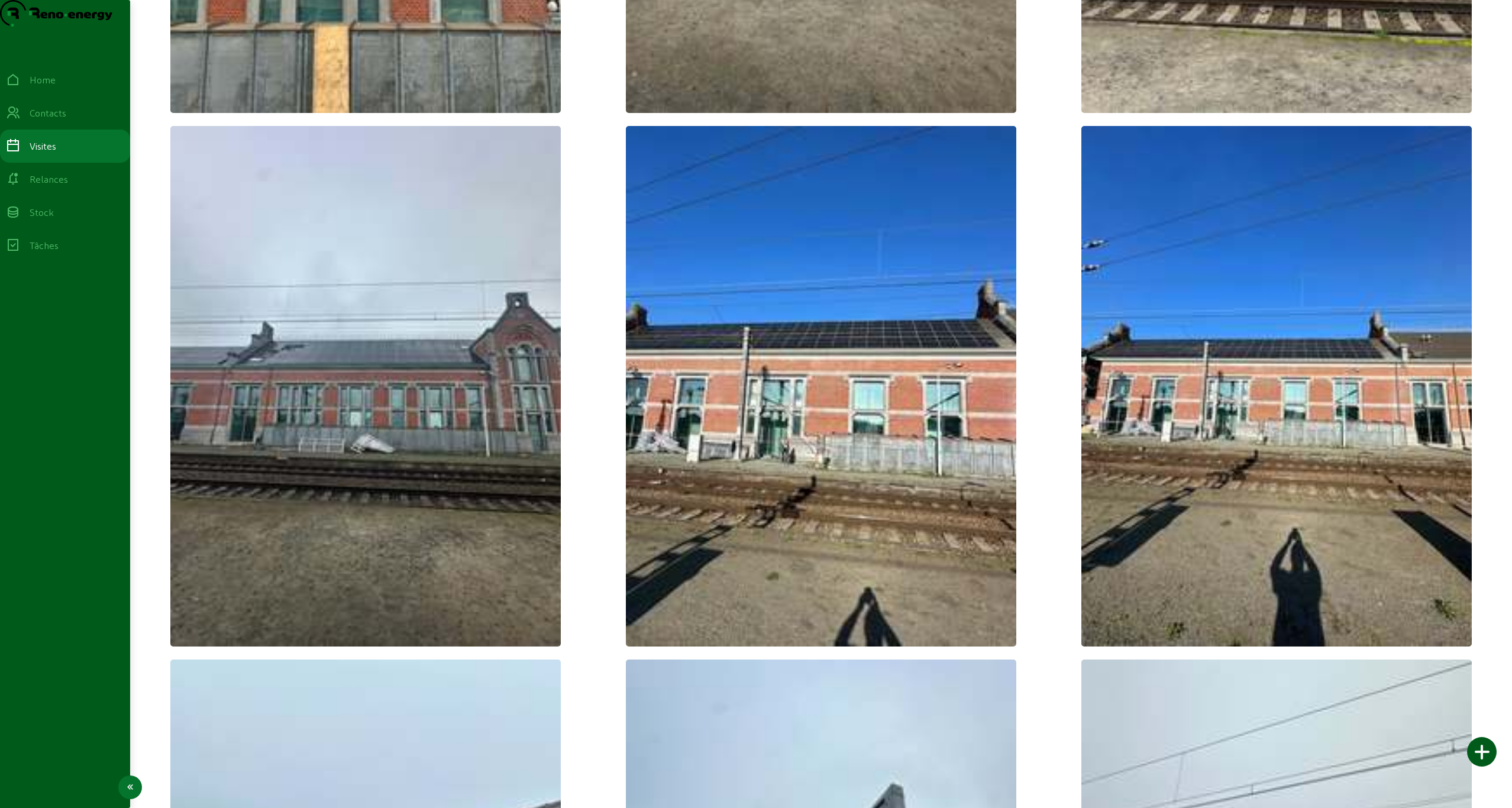
click at [61, 161] on link "Visites" at bounding box center [65, 145] width 130 height 33
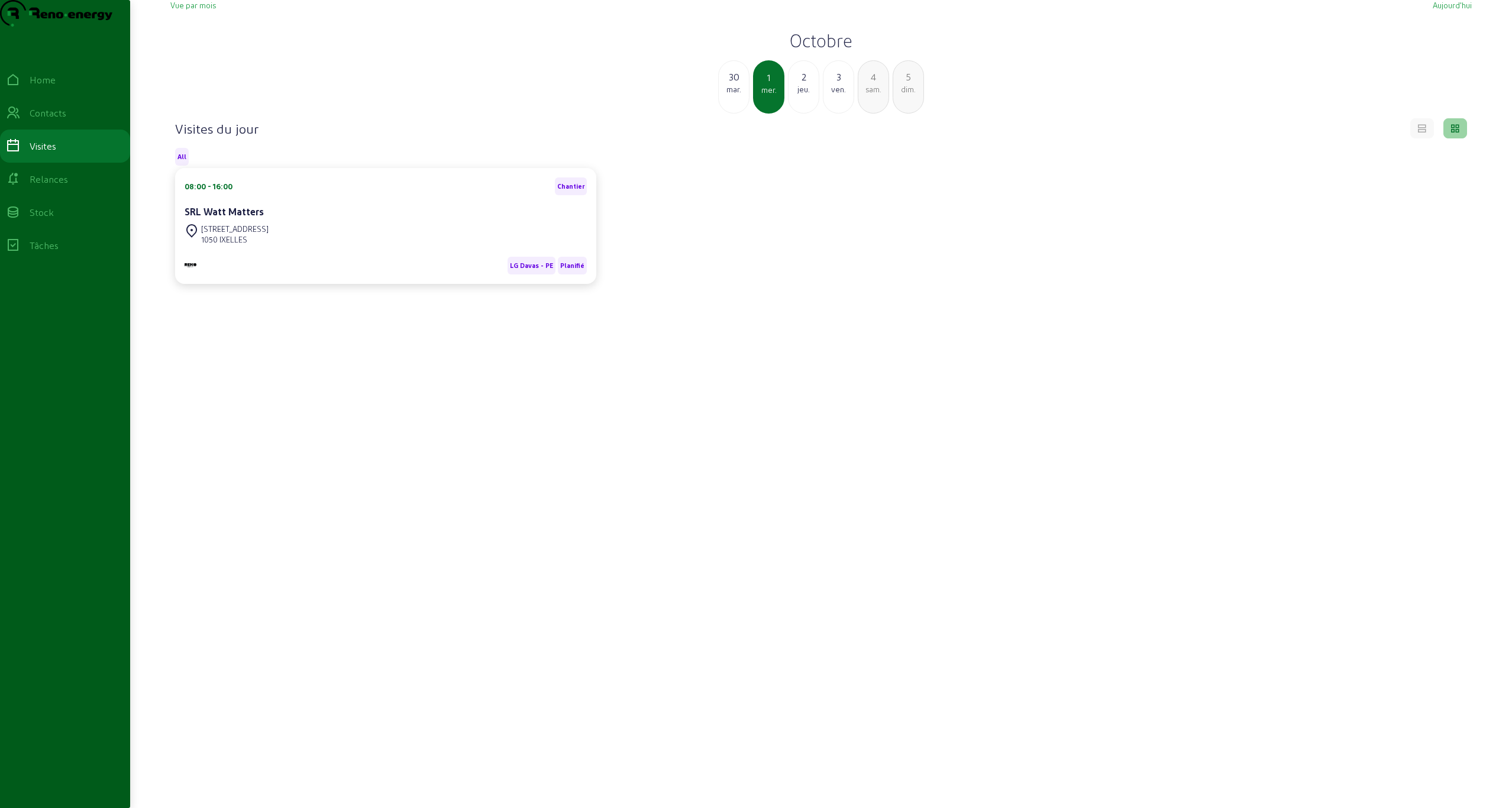
click at [415, 84] on div "30" at bounding box center [734, 77] width 30 height 14
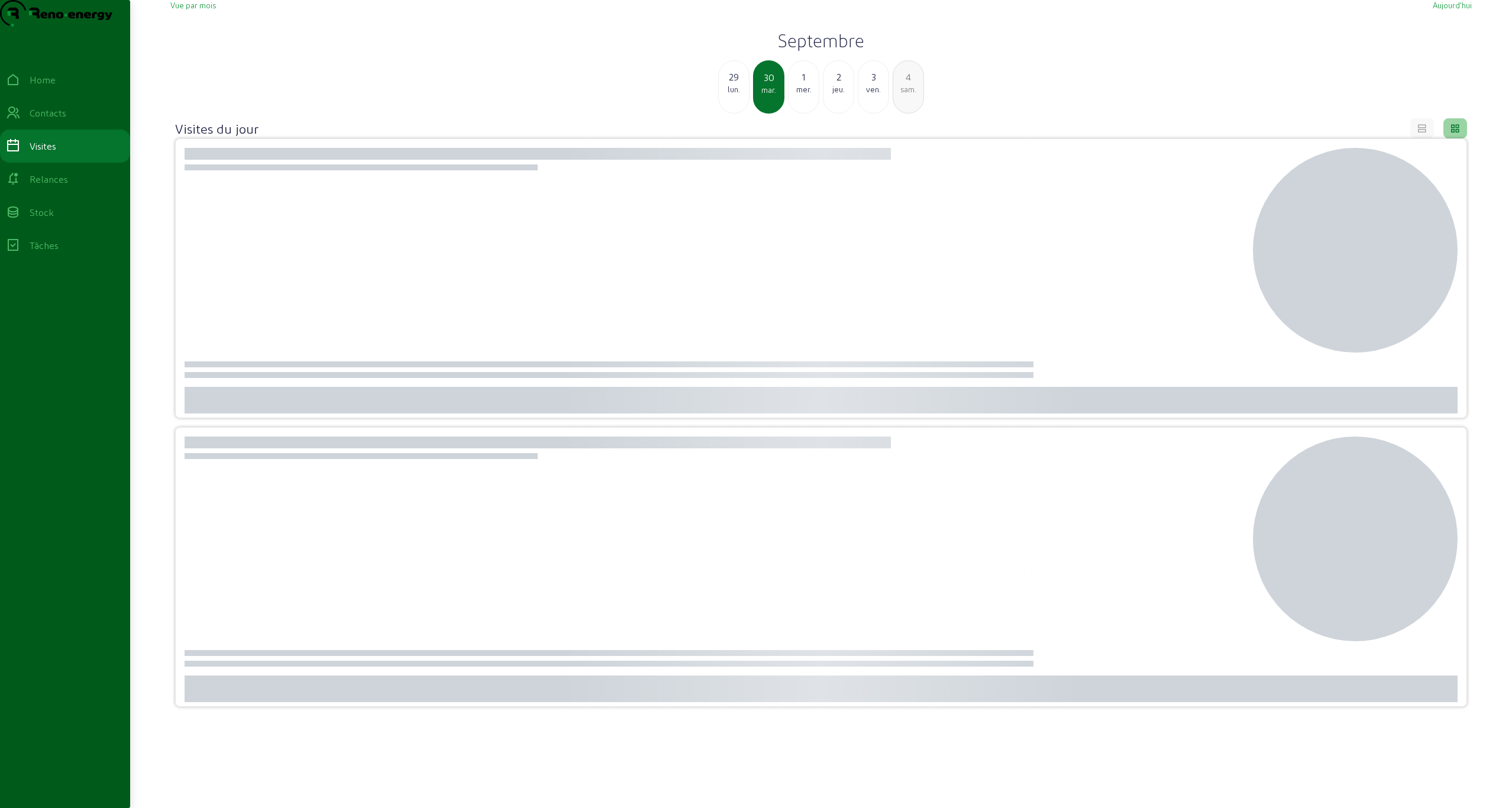
click at [415, 84] on div "29" at bounding box center [734, 77] width 30 height 14
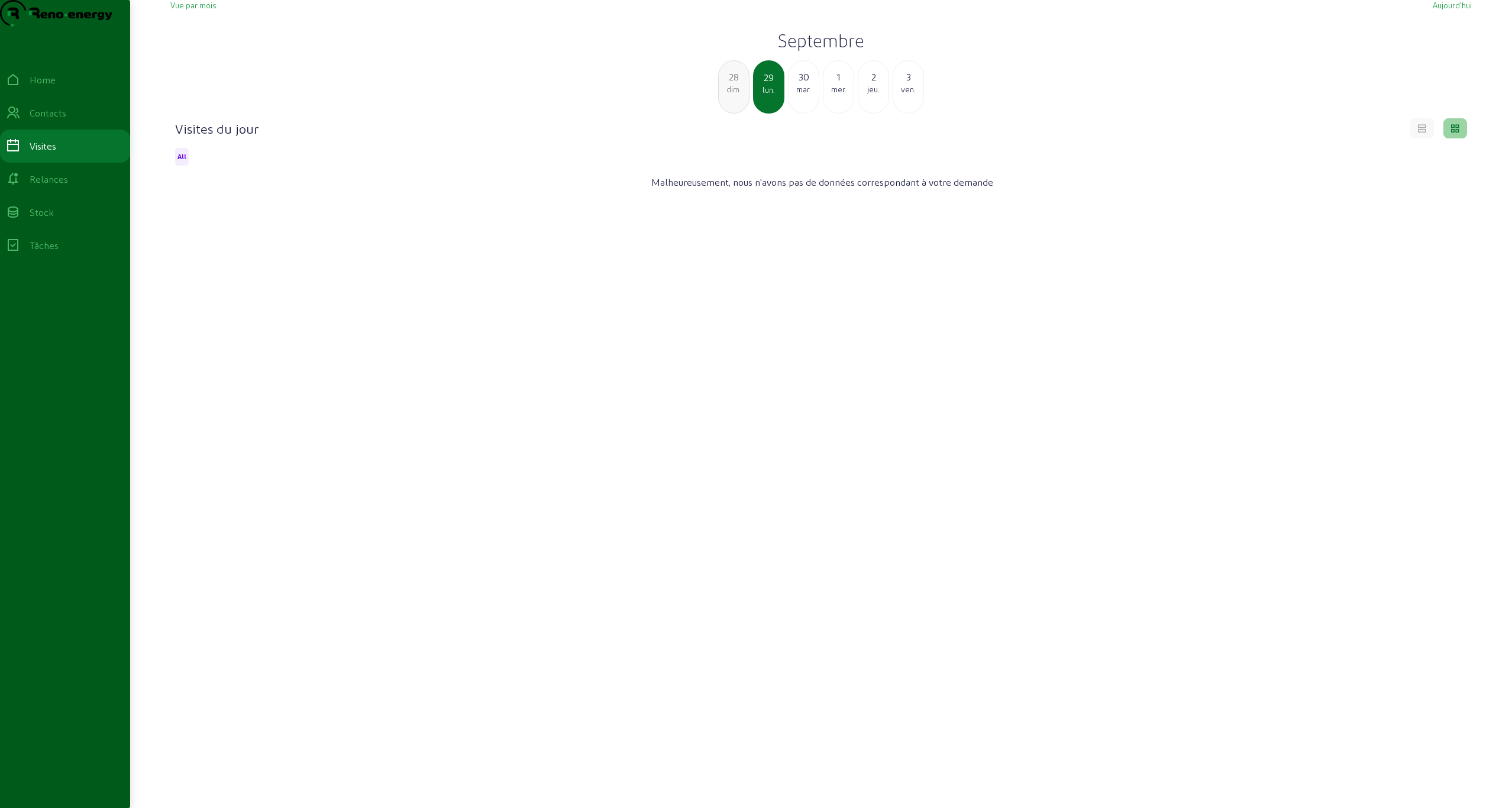
click at [415, 84] on div "28" at bounding box center [734, 77] width 30 height 14
click at [415, 84] on div "27" at bounding box center [734, 77] width 30 height 14
